Goal: Transaction & Acquisition: Purchase product/service

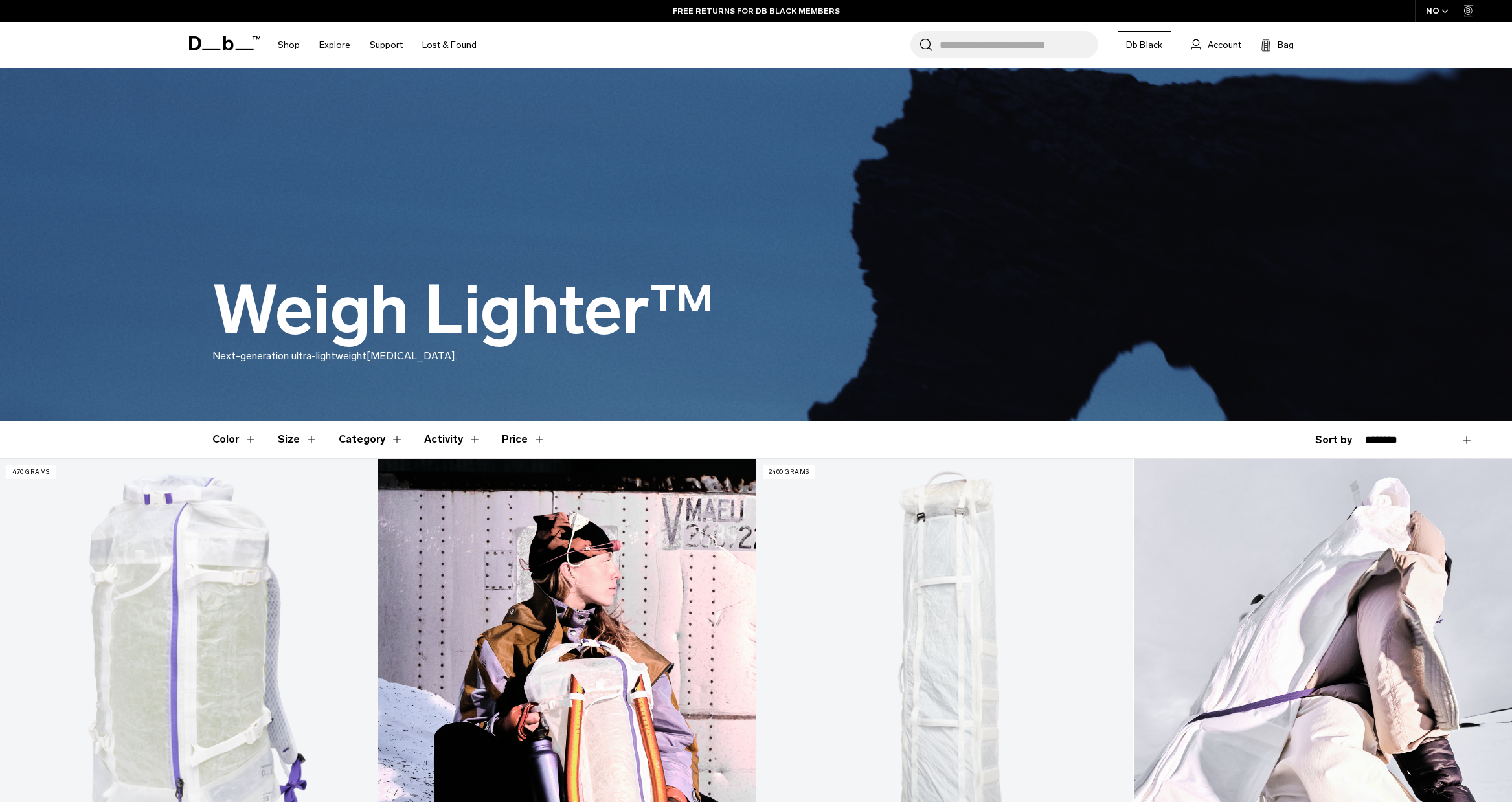
click at [1442, 9] on icon "button" at bounding box center [1445, 11] width 7 height 5
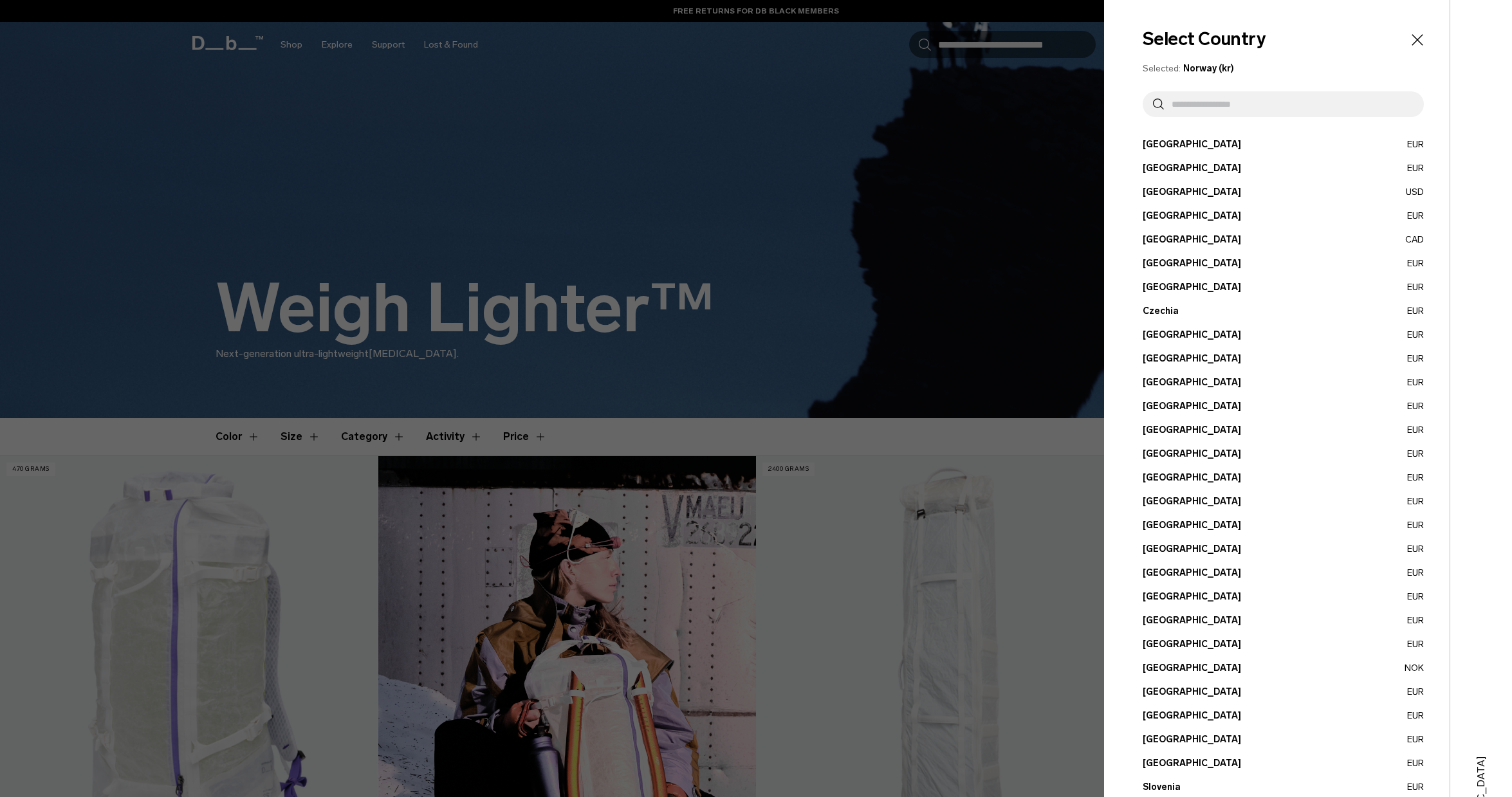
click at [1208, 103] on input "text" at bounding box center [1288, 104] width 250 height 26
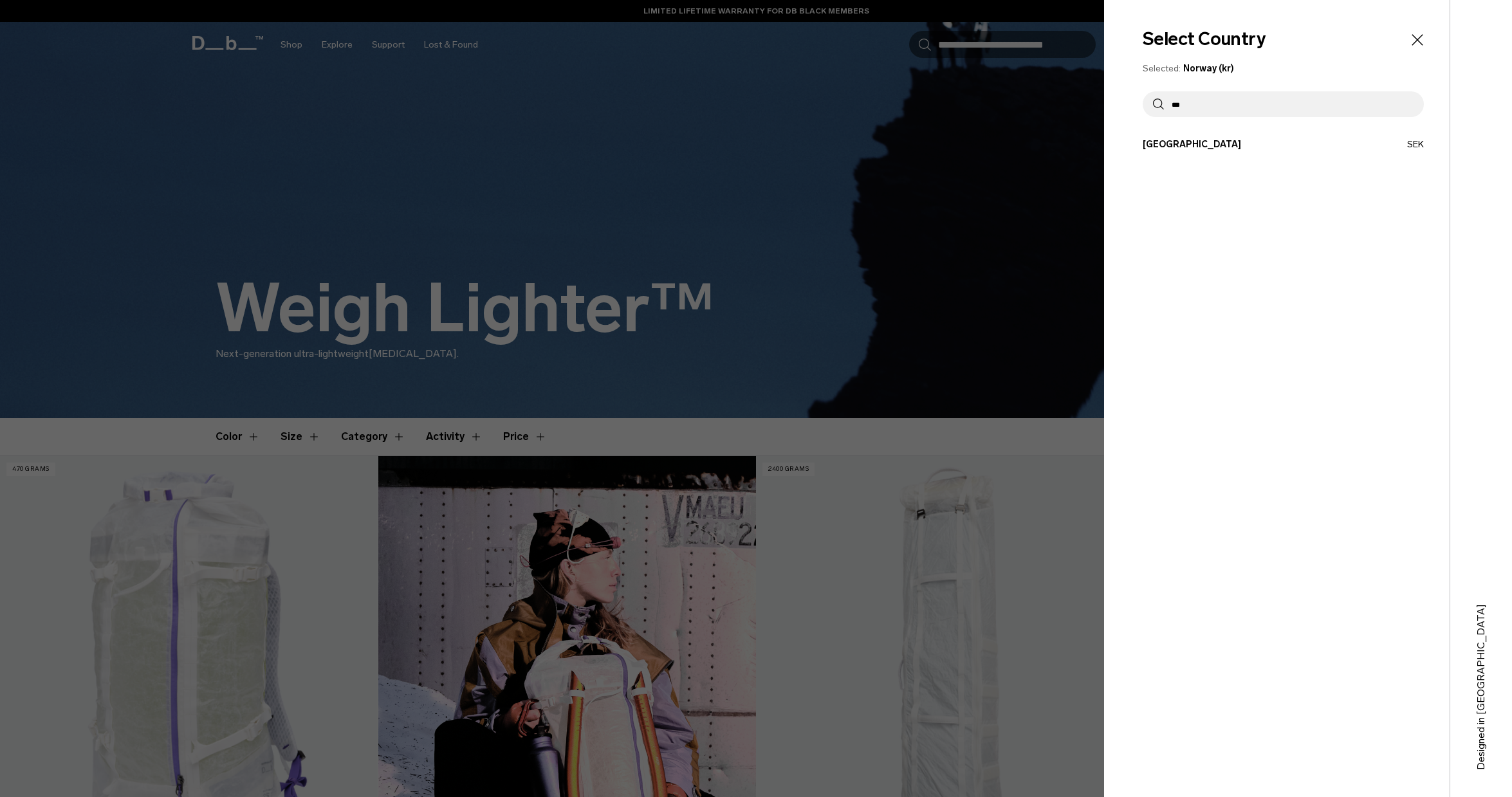
type input "***"
click at [1211, 140] on button "Sweden SEK" at bounding box center [1283, 144] width 282 height 14
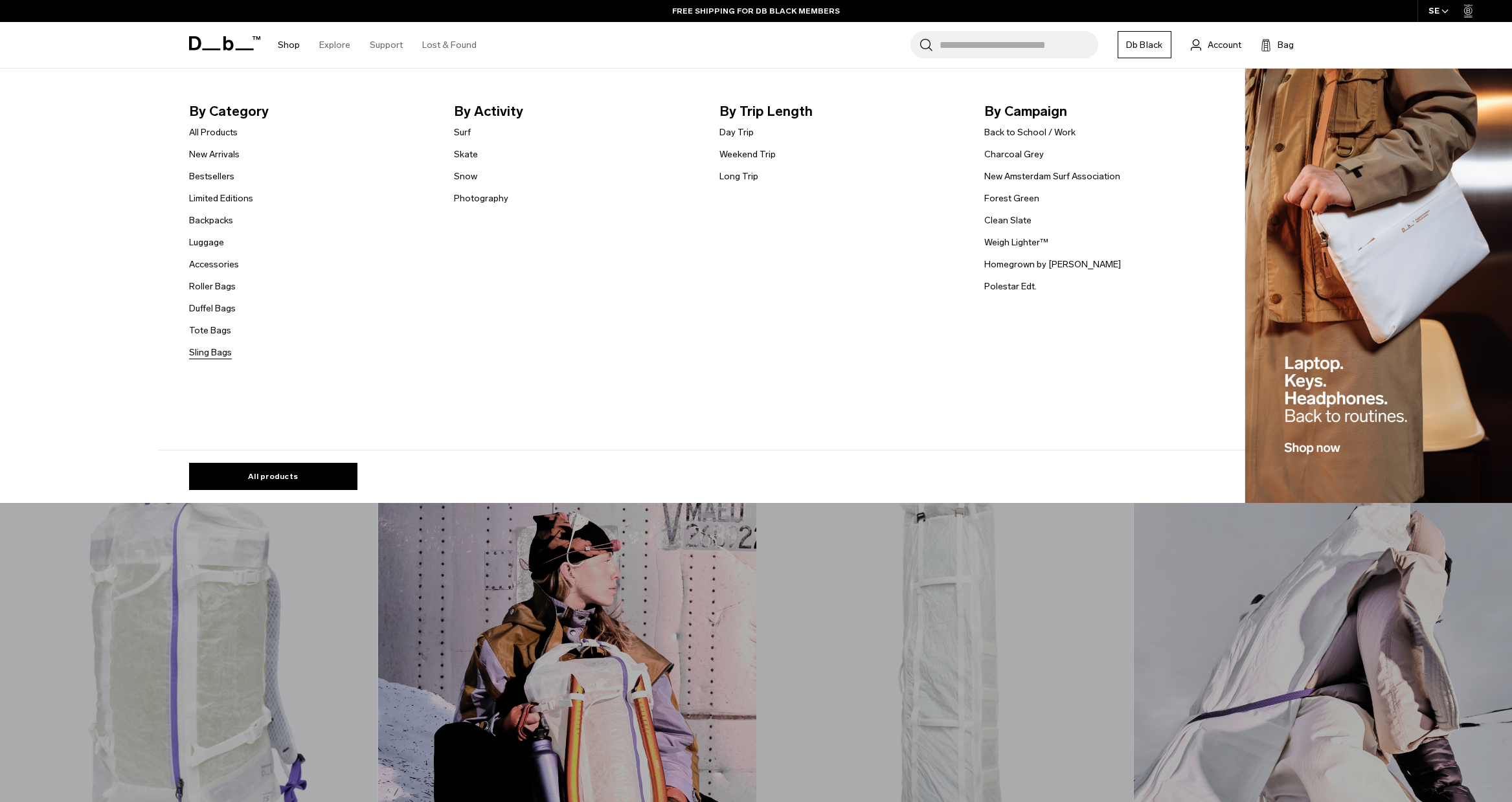
click at [223, 353] on link "Sling Bags" at bounding box center [211, 352] width 42 height 14
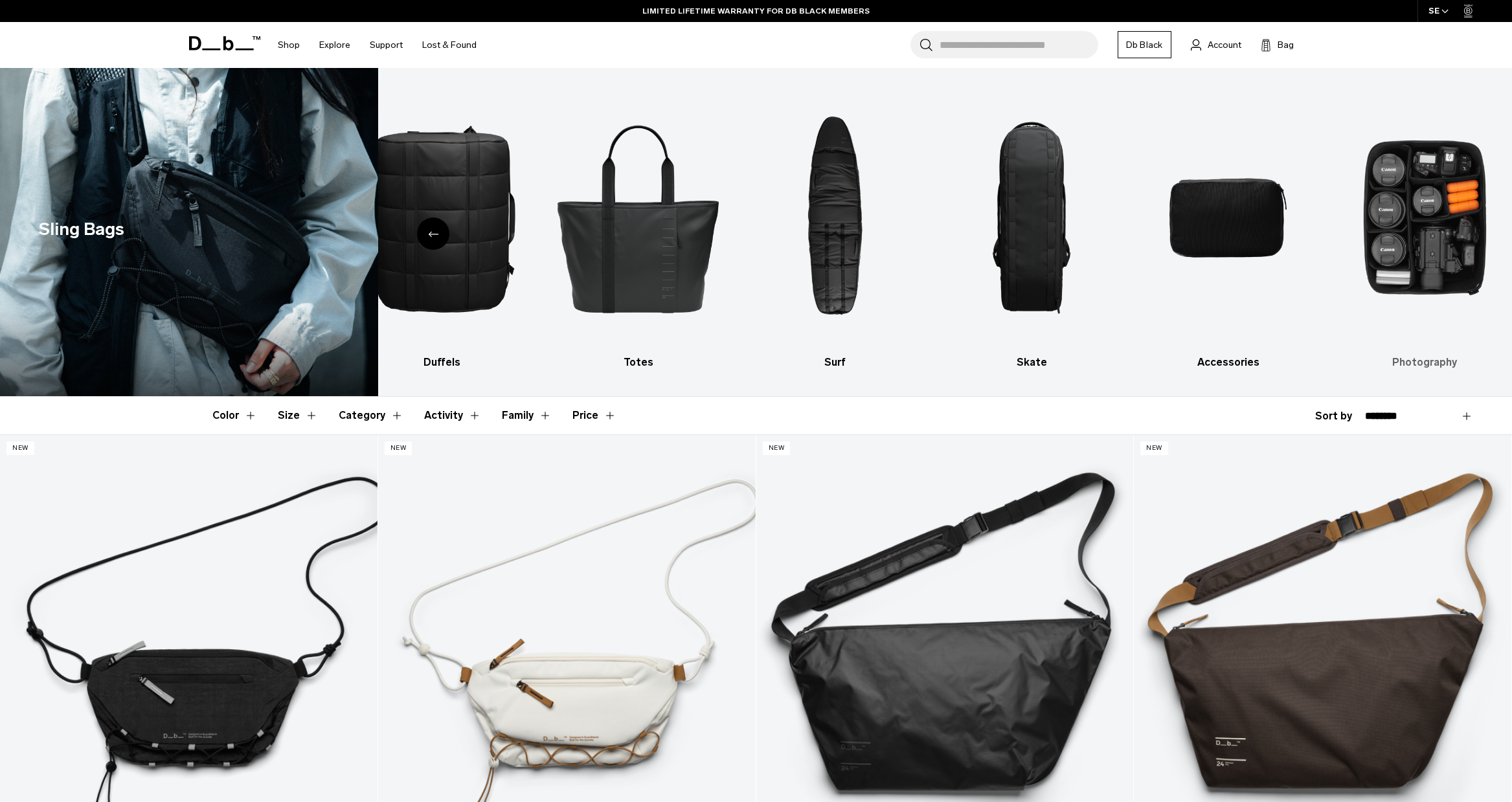
click at [1444, 189] on img "10 / 10" at bounding box center [1424, 218] width 174 height 261
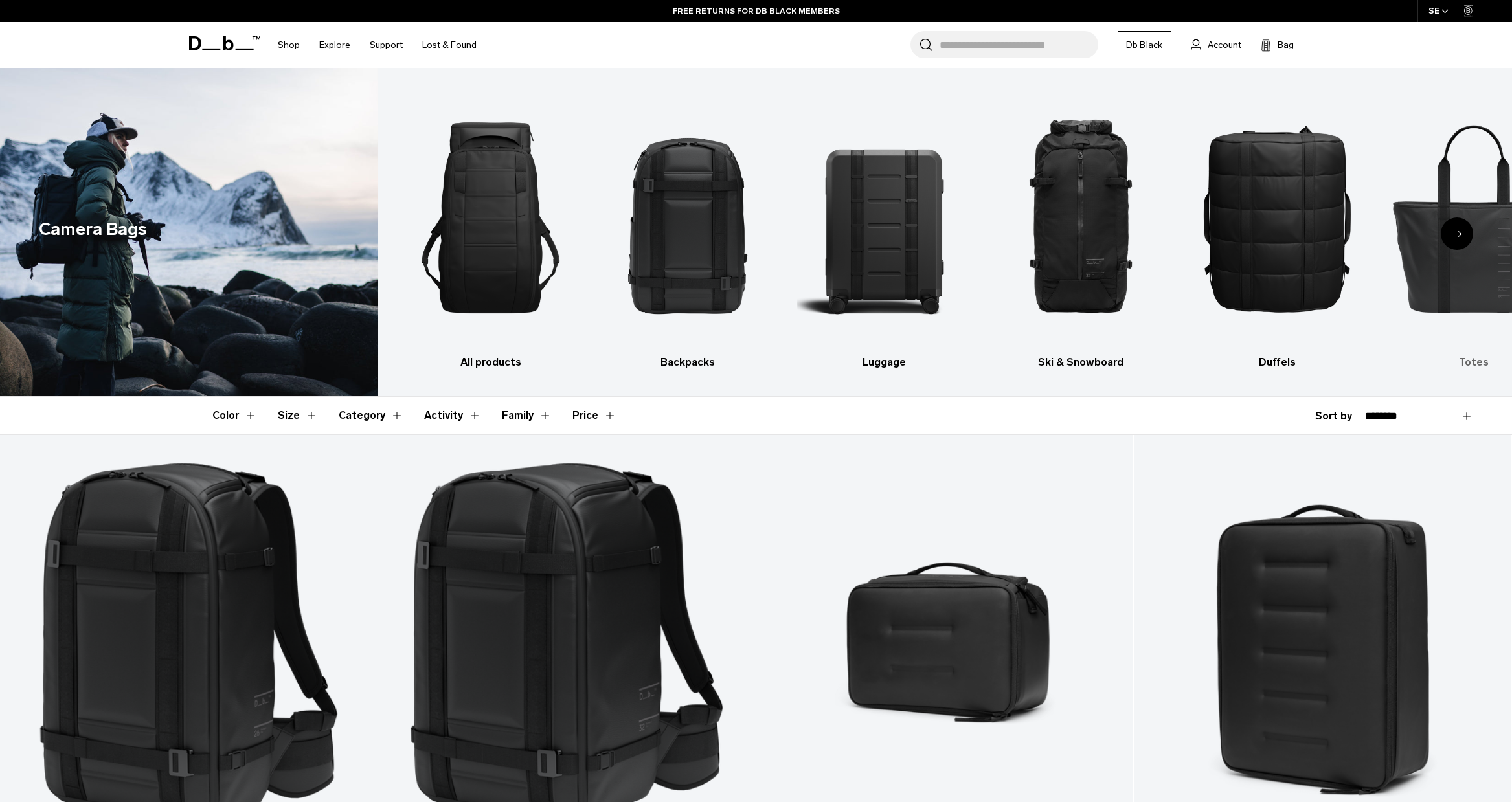
click at [1436, 283] on img "6 / 10" at bounding box center [1473, 218] width 174 height 261
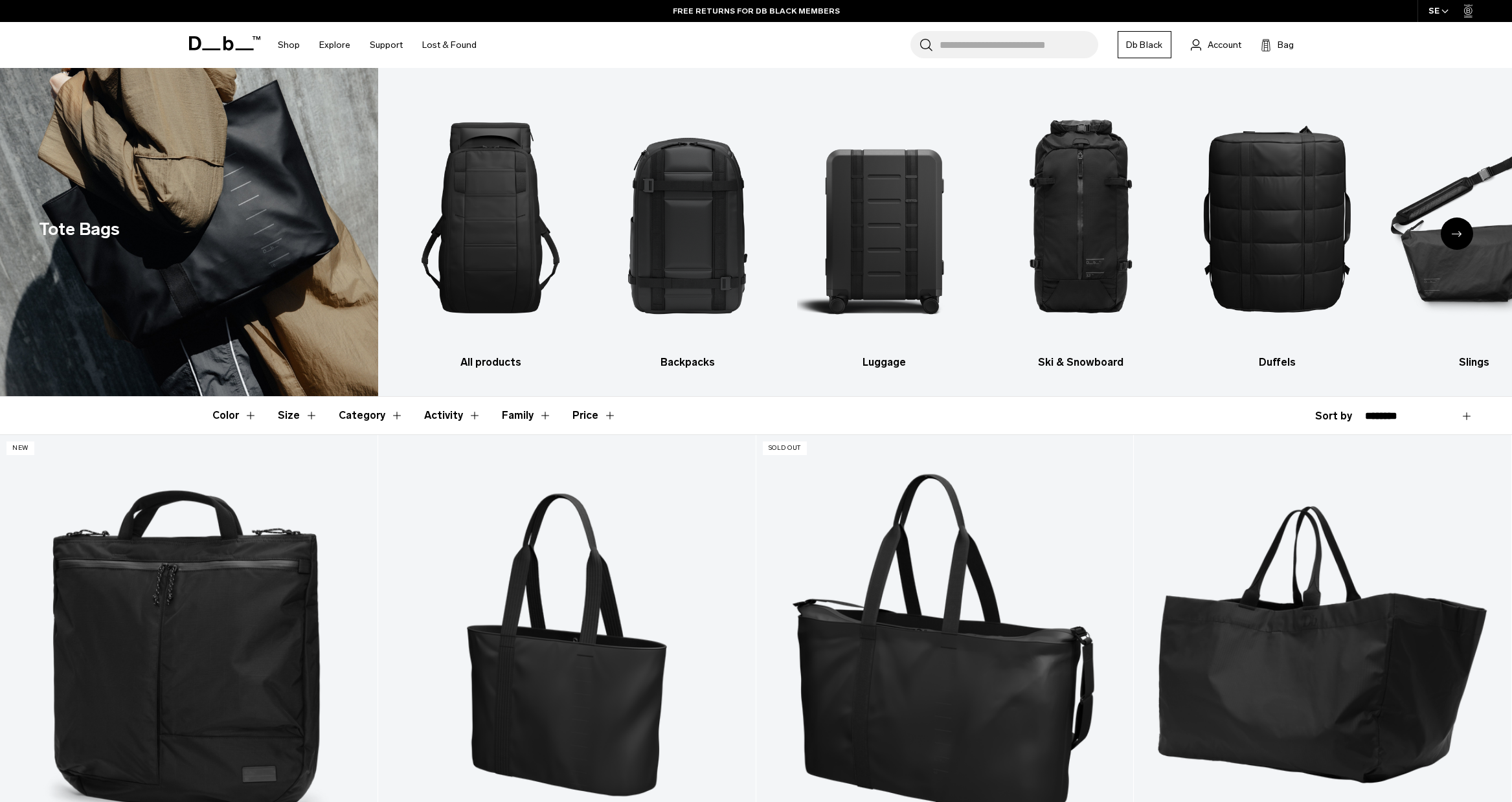
click at [1461, 233] on icon "Next slide" at bounding box center [1456, 234] width 10 height 6
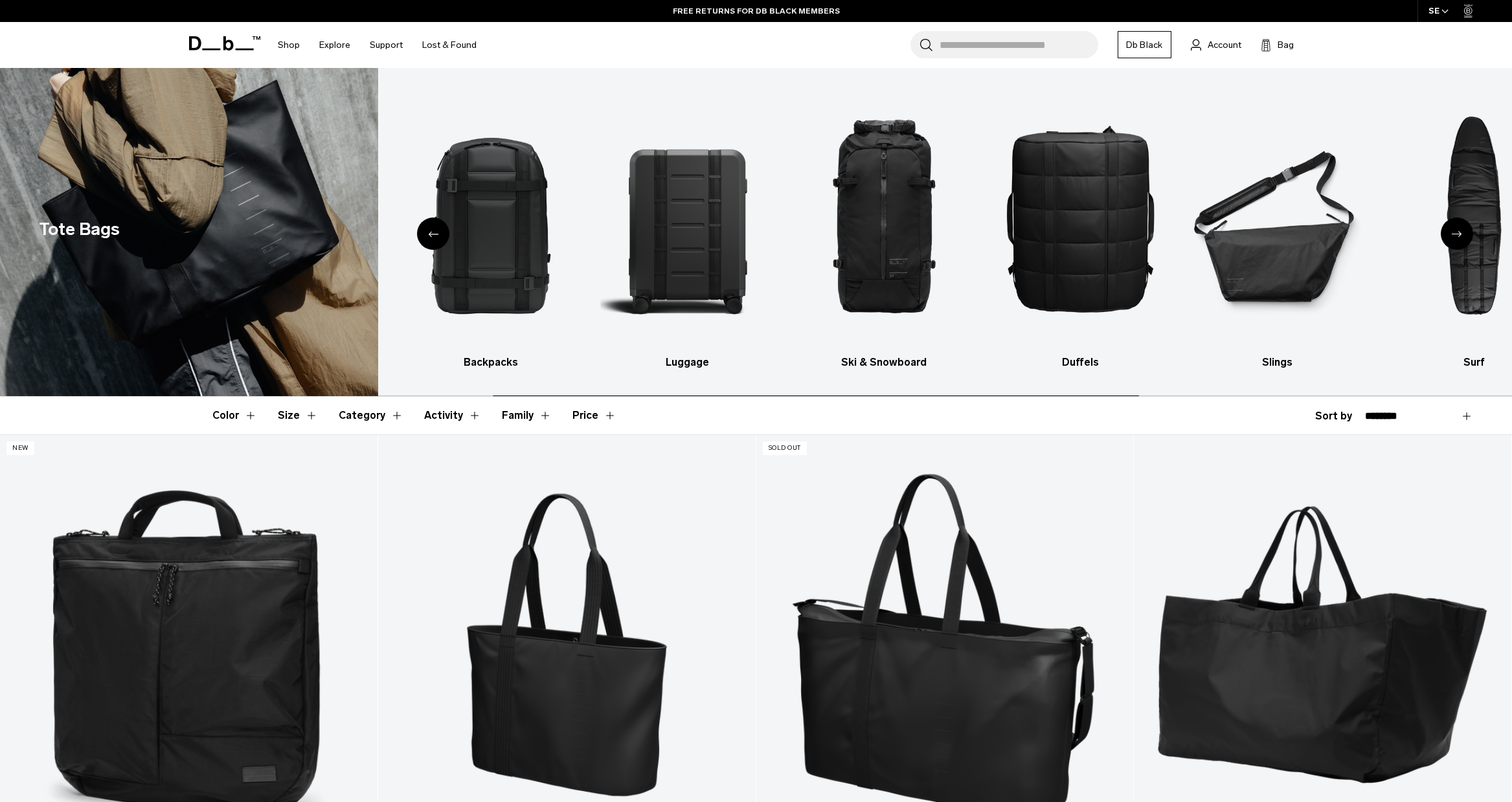
click at [1460, 233] on icon "Next slide" at bounding box center [1456, 234] width 10 height 6
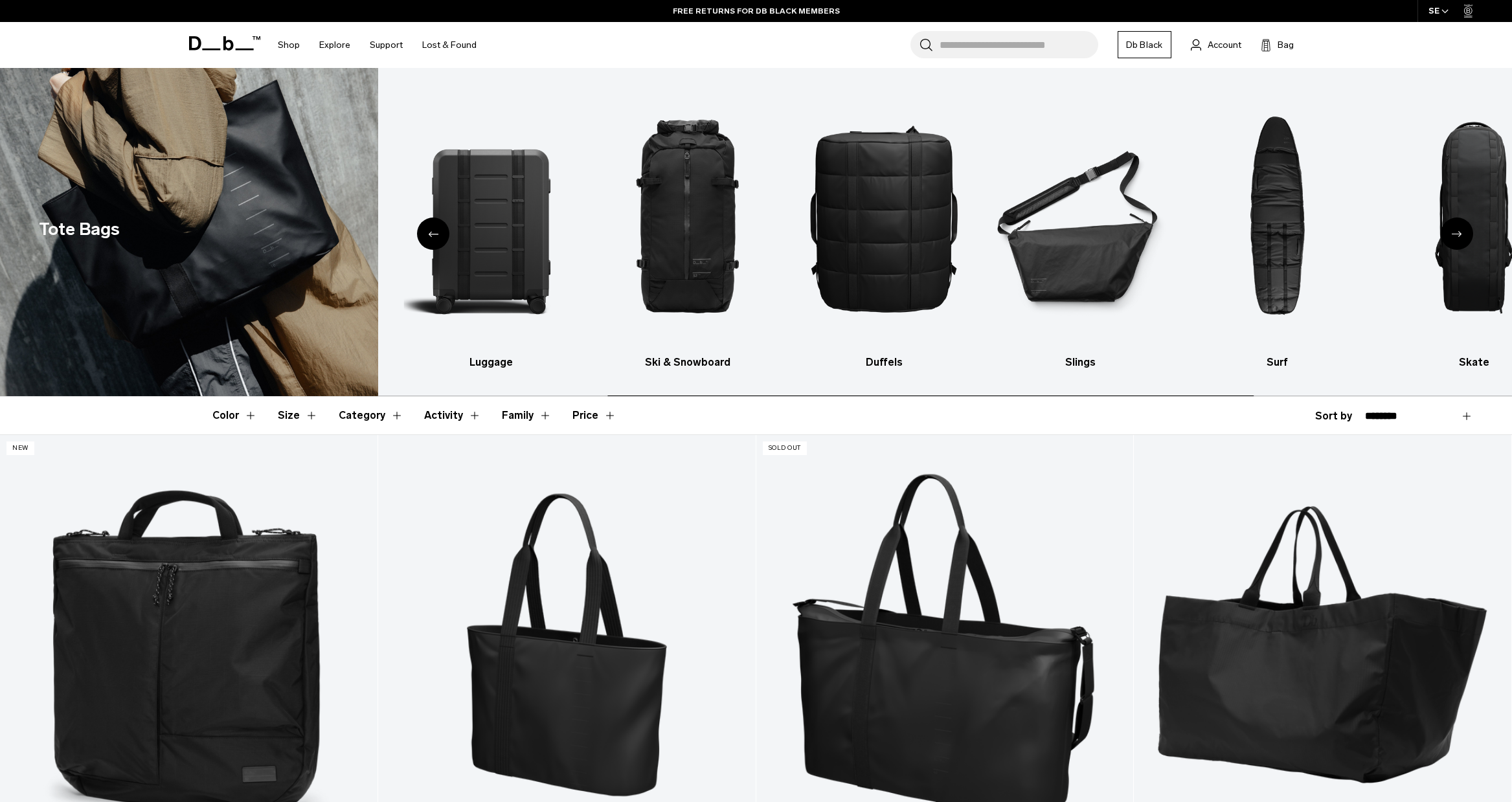
click at [1460, 233] on icon "Next slide" at bounding box center [1456, 234] width 10 height 6
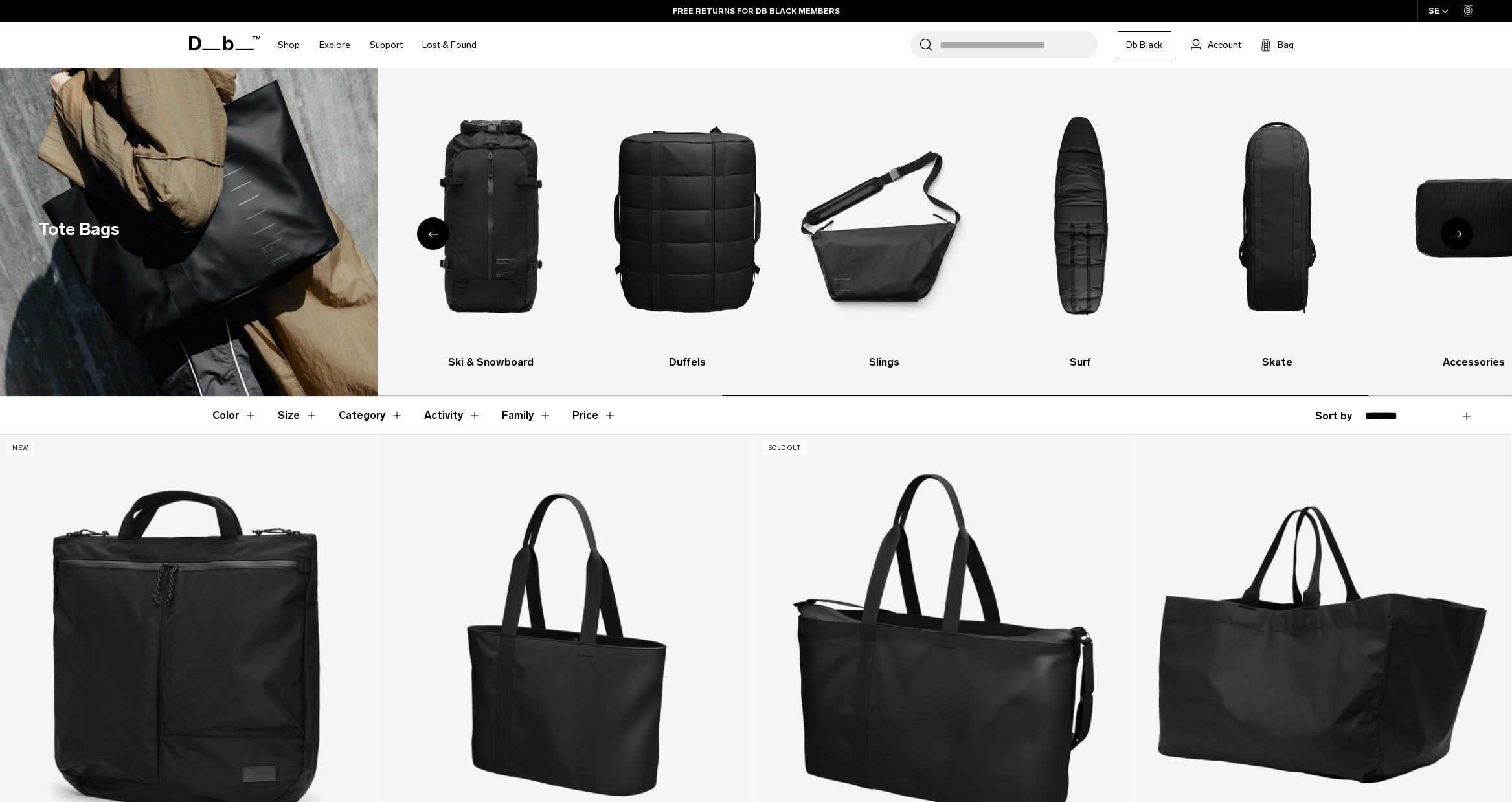
click at [1460, 233] on icon "Next slide" at bounding box center [1456, 234] width 10 height 6
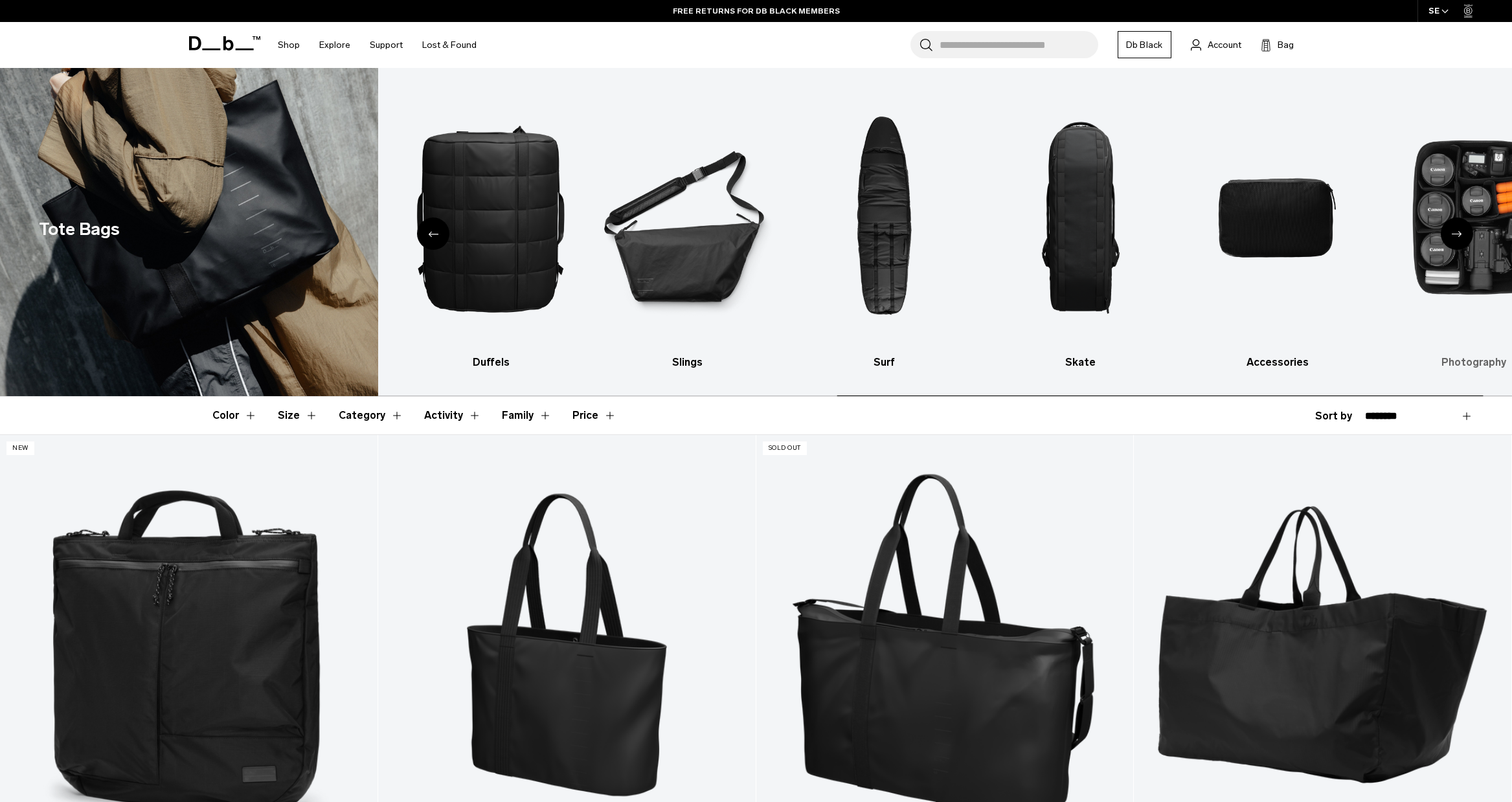
click at [1409, 165] on img "10 / 10" at bounding box center [1473, 218] width 174 height 261
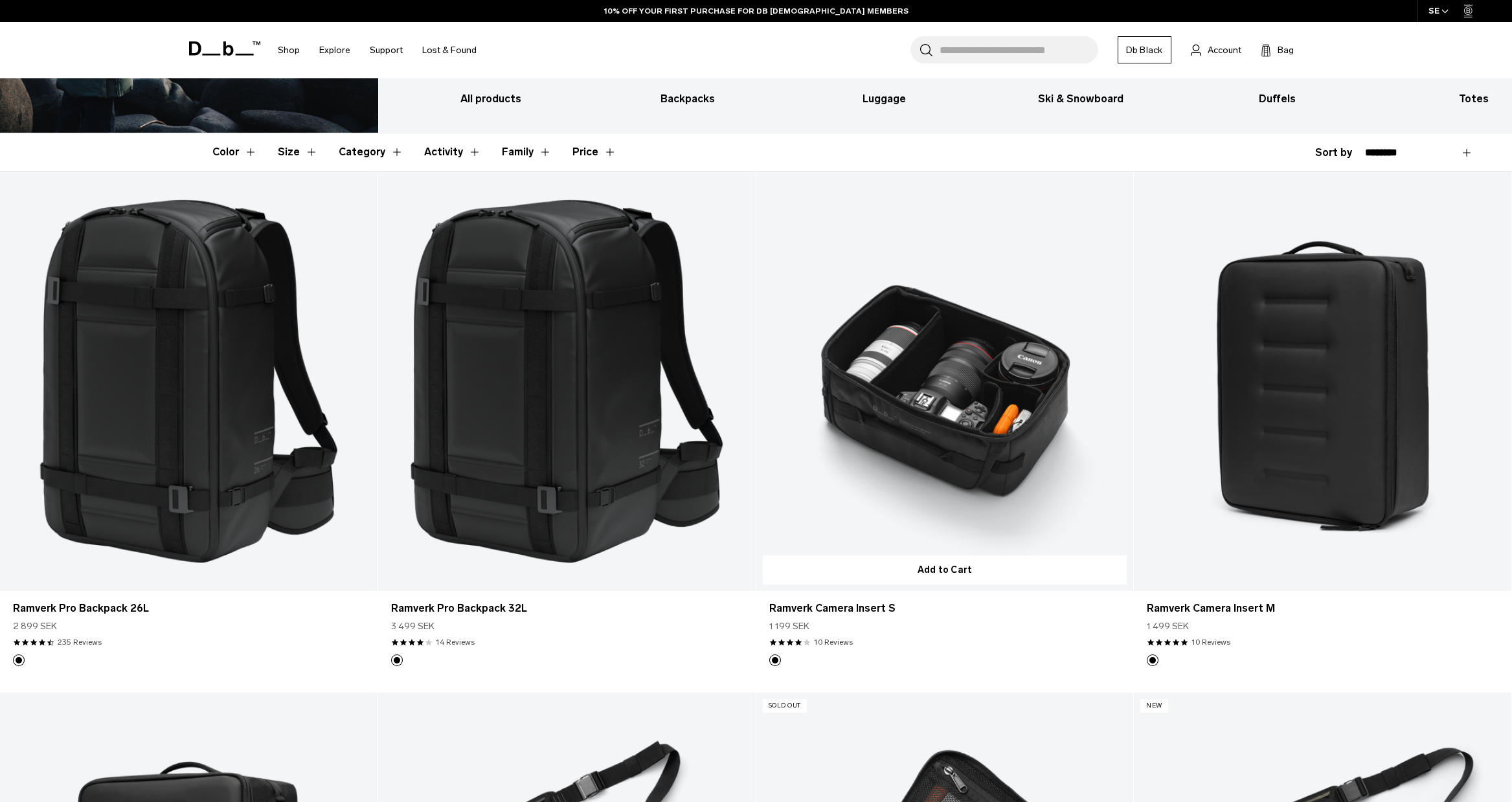
scroll to position [259, 0]
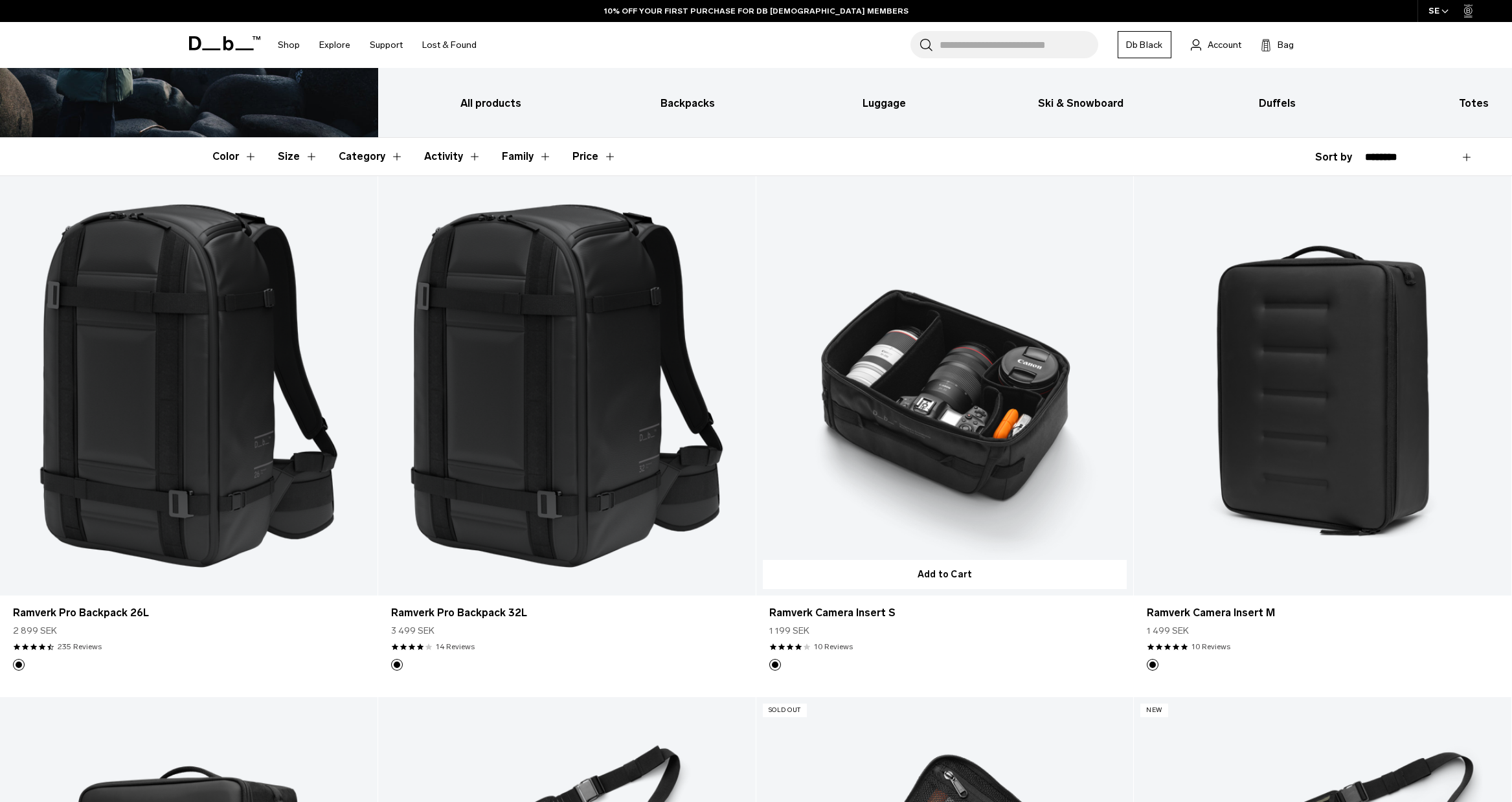
click at [944, 333] on link "Ramverk Camera Insert S" at bounding box center [945, 385] width 377 height 419
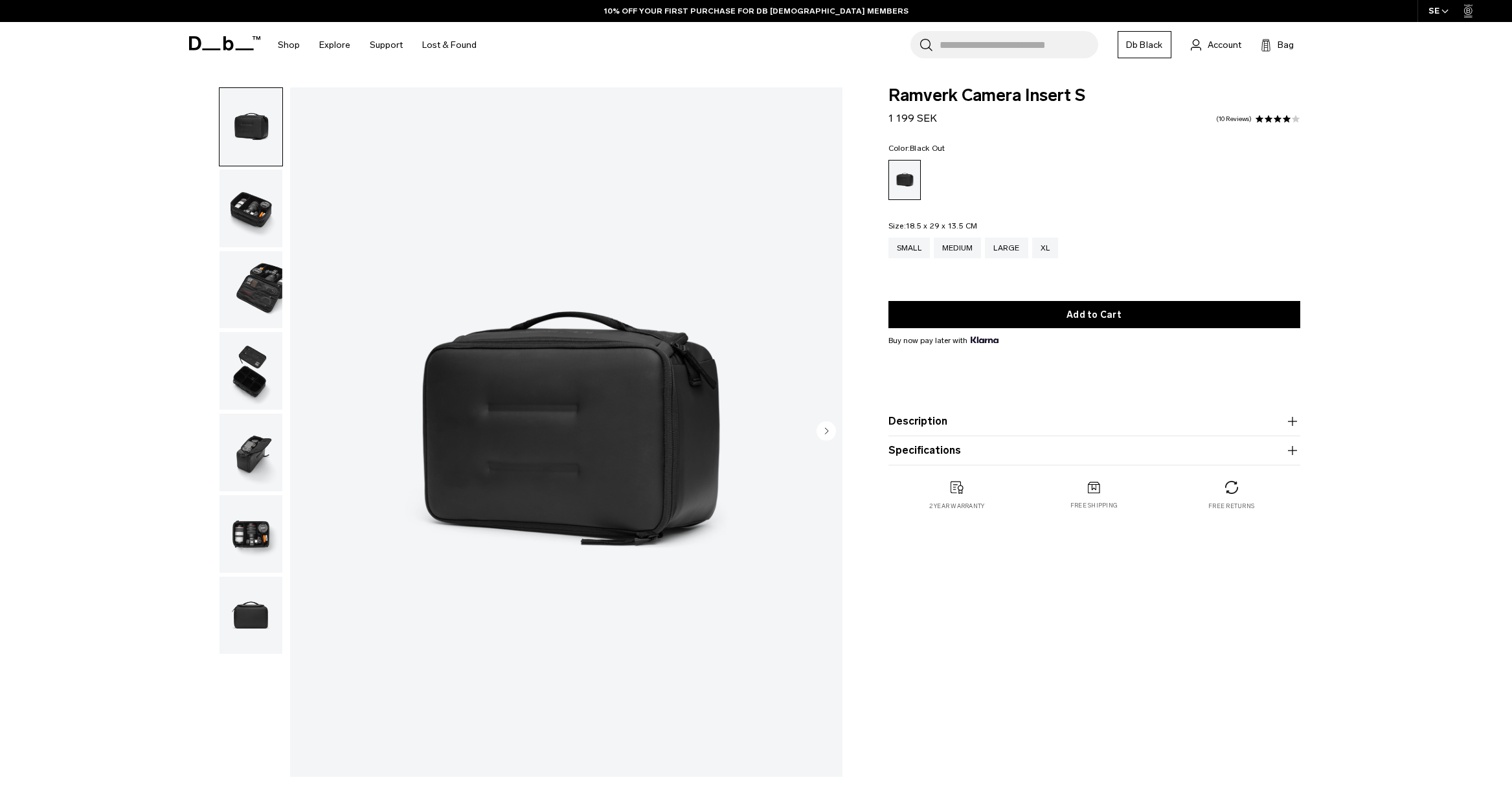
click at [250, 467] on img "button" at bounding box center [251, 453] width 63 height 77
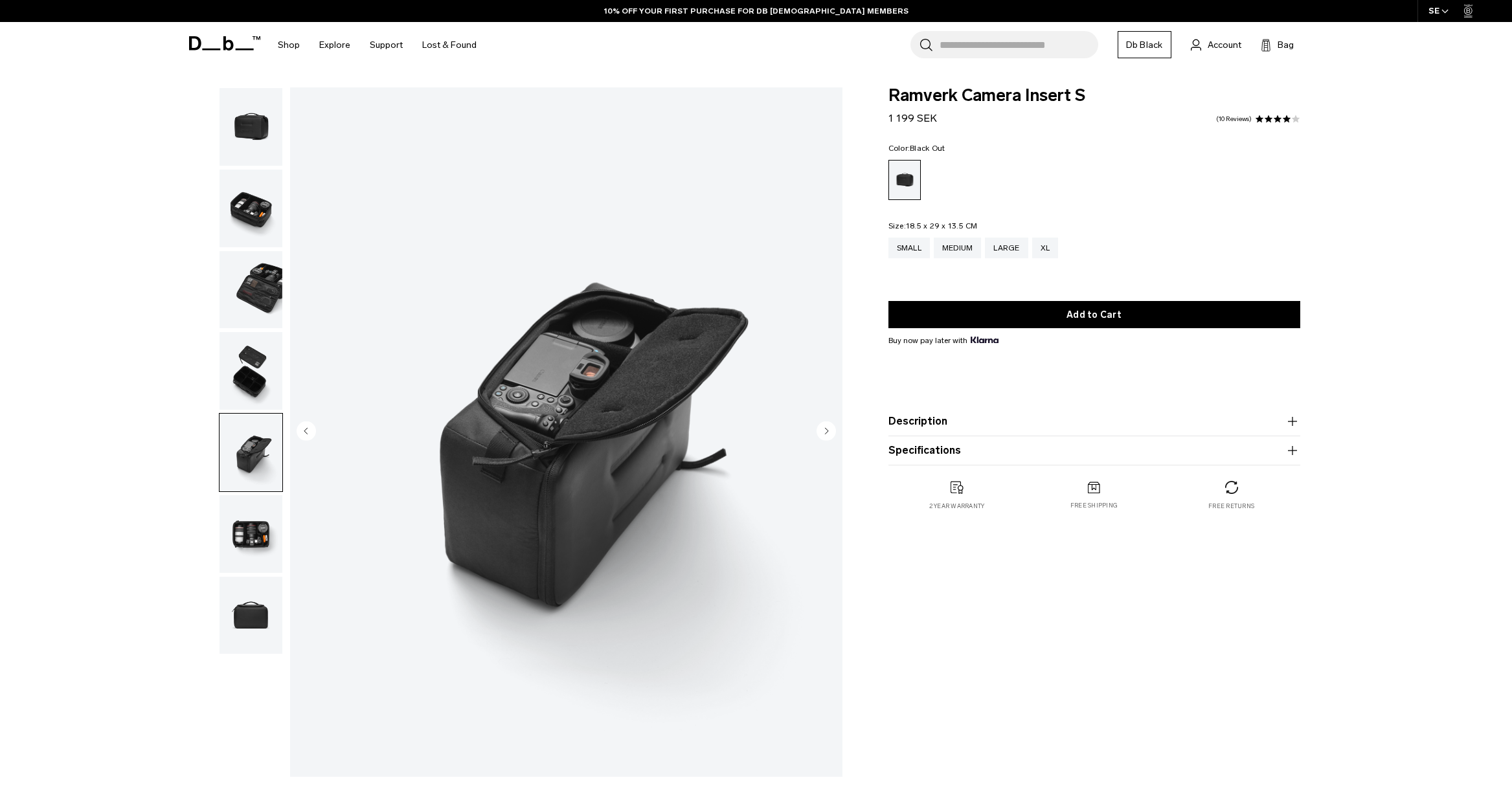
click at [255, 526] on img "button" at bounding box center [251, 533] width 63 height 77
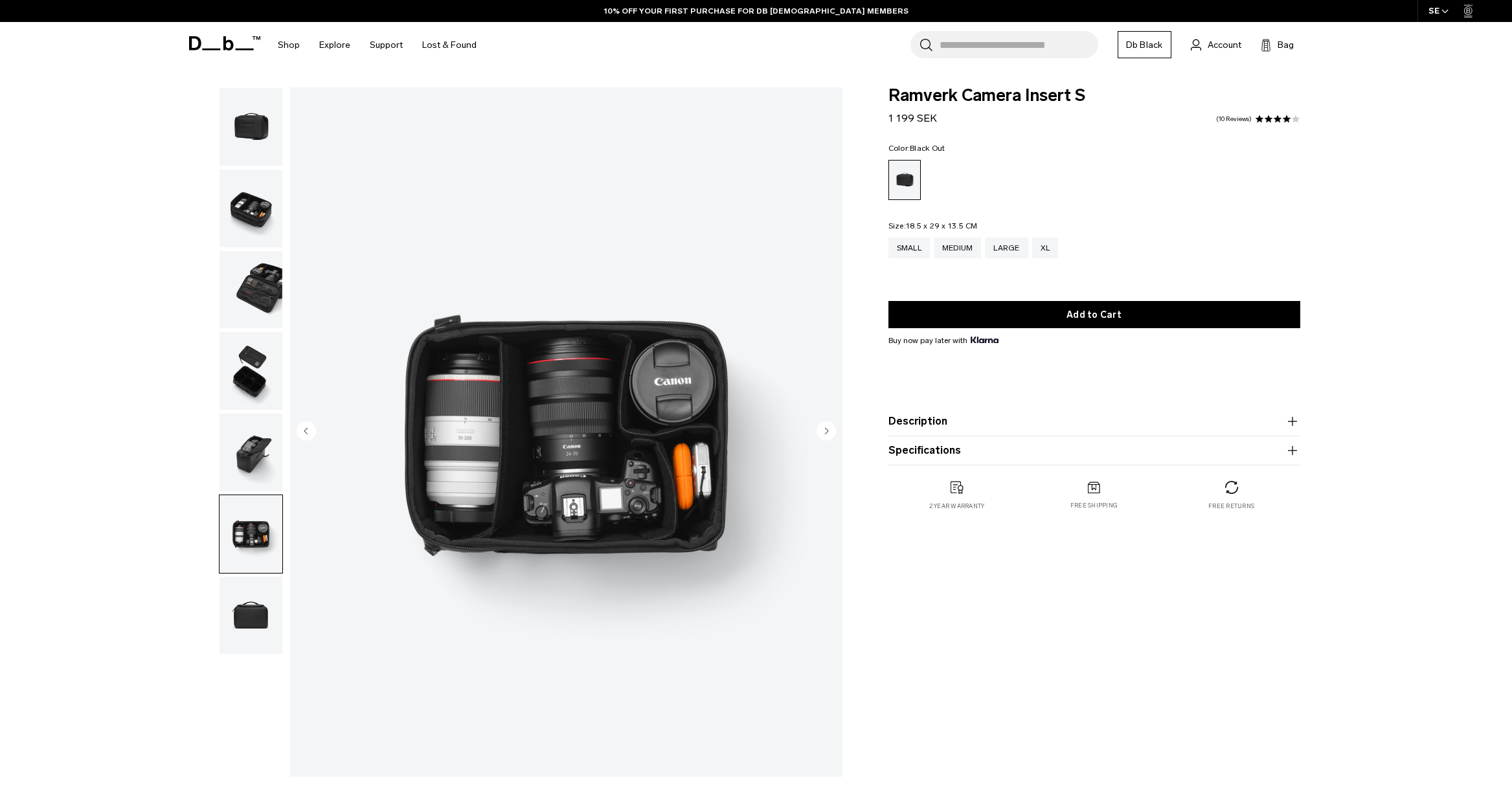
click at [237, 639] on img "button" at bounding box center [251, 615] width 63 height 77
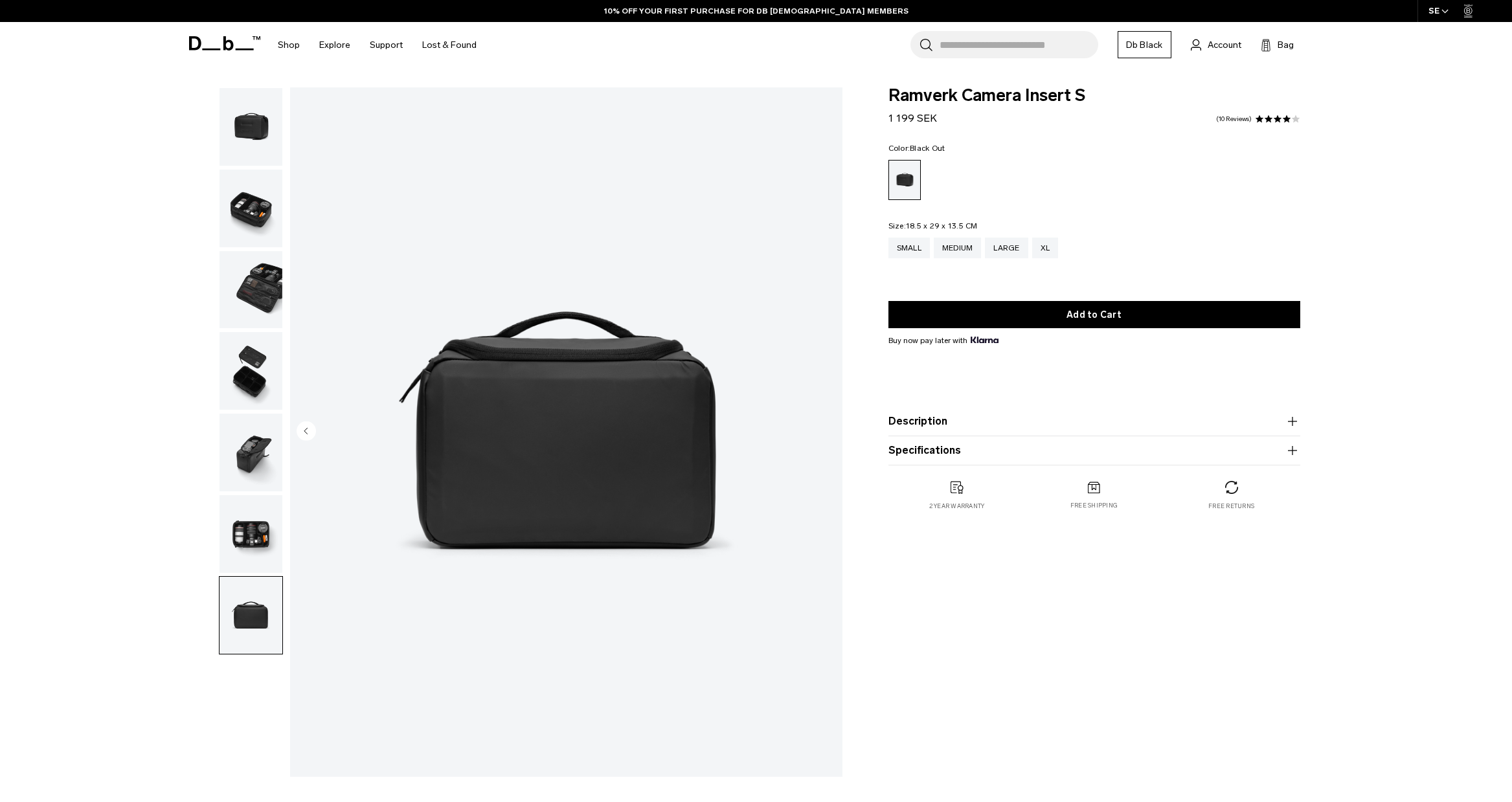
click at [252, 378] on img "button" at bounding box center [251, 371] width 63 height 77
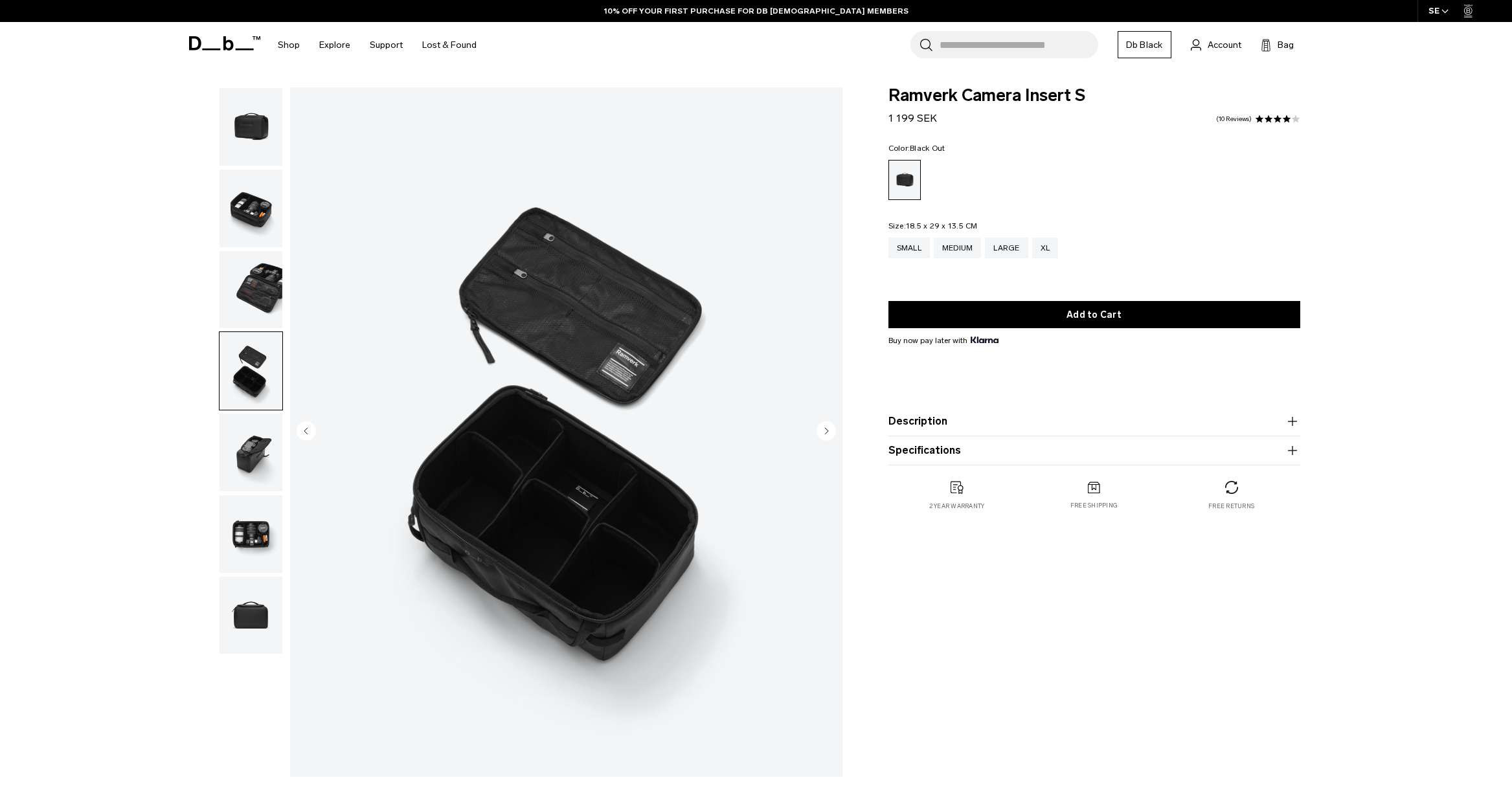
click at [257, 128] on img "button" at bounding box center [251, 127] width 63 height 77
